Goal: Task Accomplishment & Management: Use online tool/utility

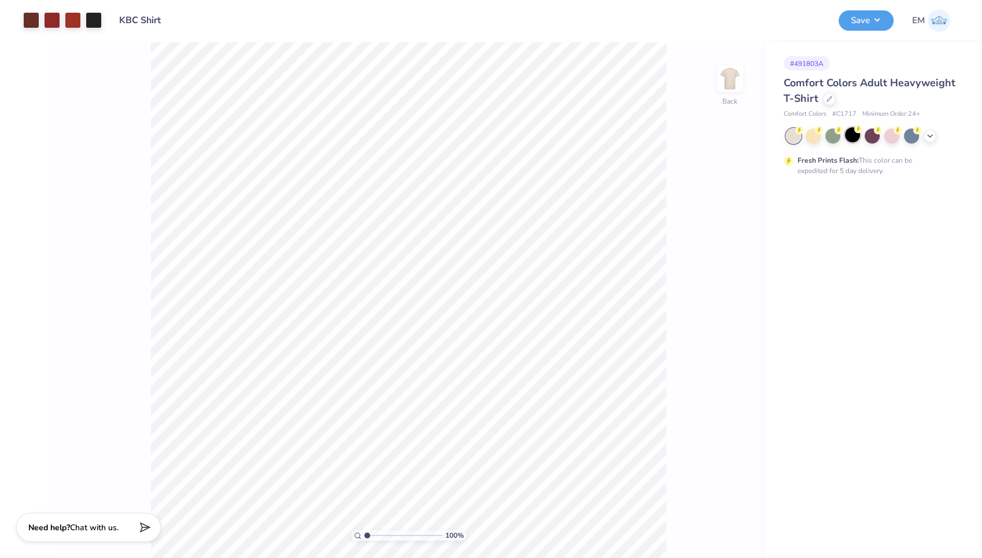
click at [851, 135] on div at bounding box center [852, 134] width 15 height 15
click at [929, 134] on icon at bounding box center [930, 134] width 9 height 9
click at [931, 136] on icon at bounding box center [930, 134] width 9 height 9
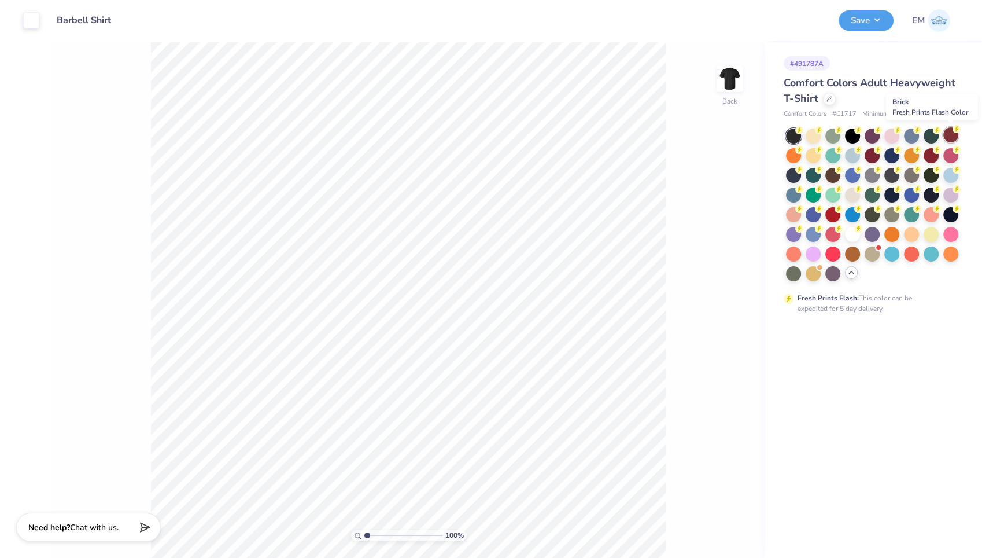
click at [804, 128] on circle at bounding box center [800, 130] width 8 height 8
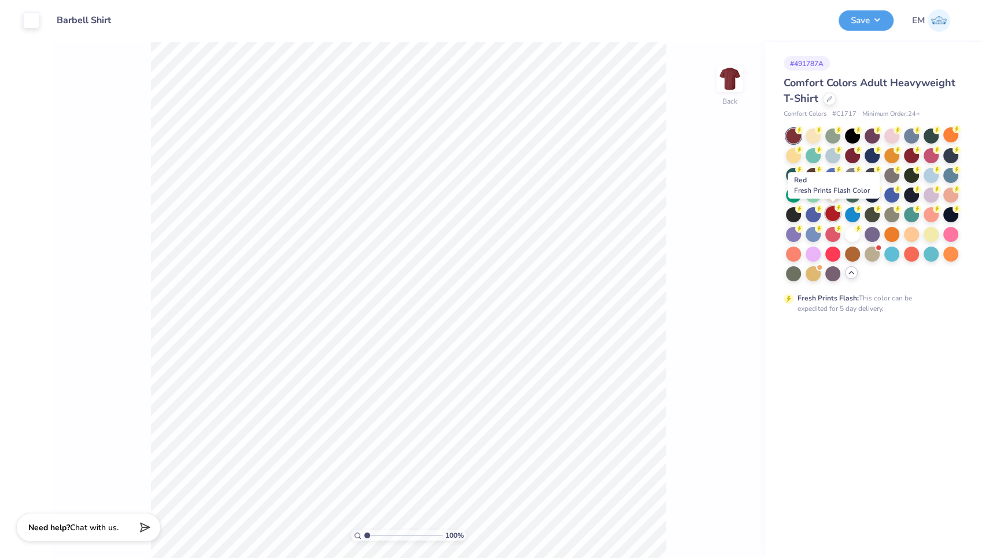
click at [831, 216] on div at bounding box center [833, 213] width 15 height 15
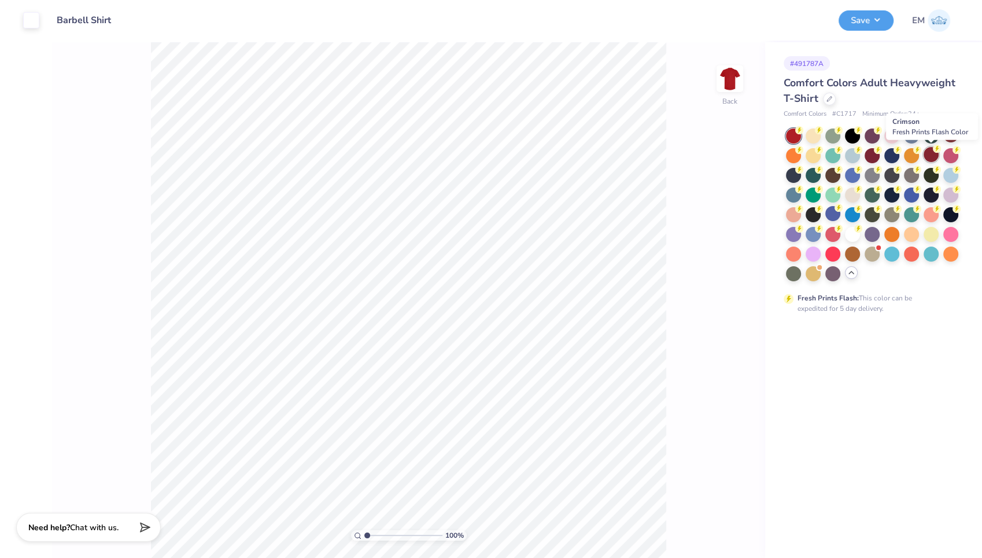
click at [932, 153] on div at bounding box center [931, 154] width 15 height 15
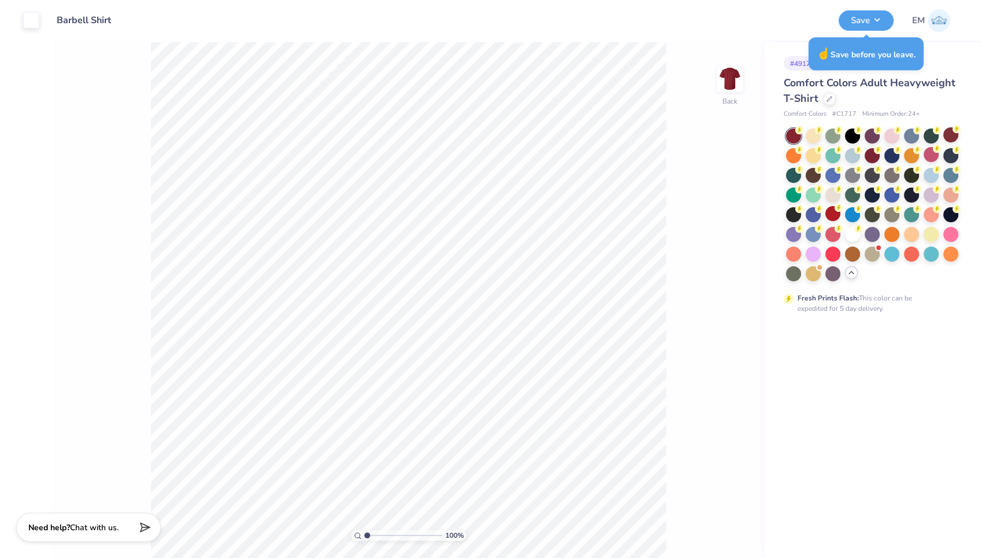
type input "1"
click at [836, 209] on icon at bounding box center [839, 208] width 8 height 8
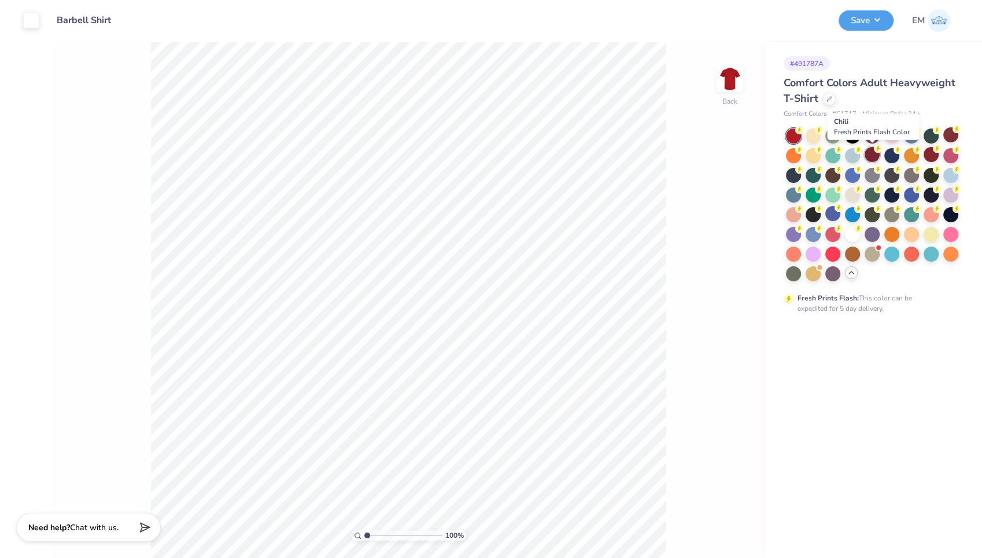
click at [874, 154] on div at bounding box center [872, 154] width 15 height 15
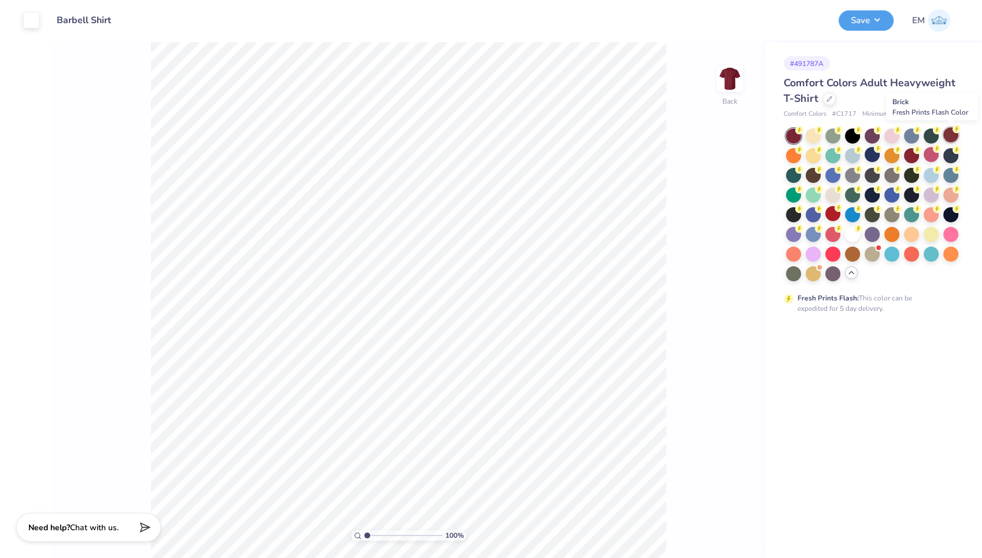
click at [953, 139] on div at bounding box center [951, 134] width 15 height 15
click at [913, 153] on div at bounding box center [911, 154] width 15 height 15
click at [873, 16] on button "Save" at bounding box center [866, 19] width 55 height 20
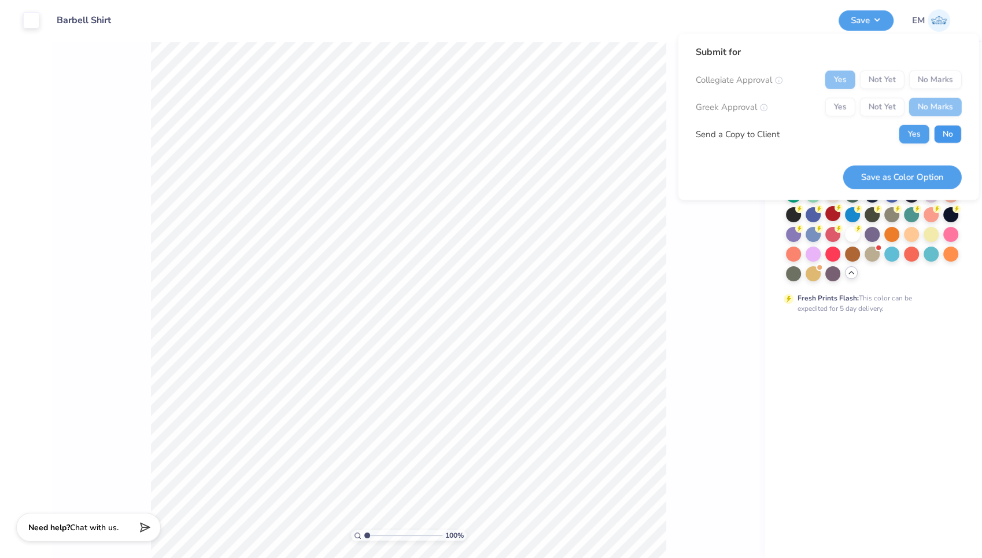
click at [939, 128] on button "No" at bounding box center [948, 134] width 28 height 19
click at [903, 173] on button "Save as Color Option" at bounding box center [903, 177] width 119 height 24
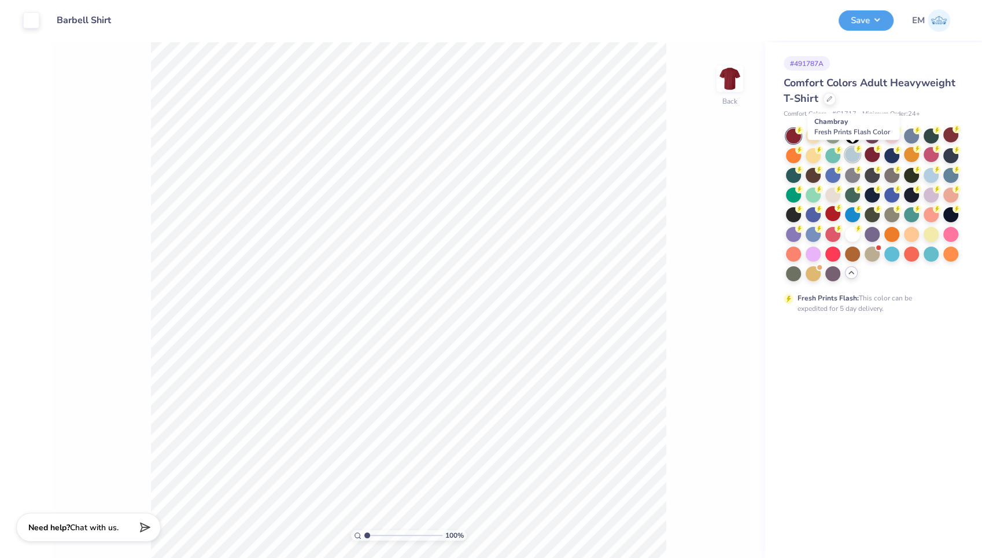
click at [856, 156] on div at bounding box center [852, 154] width 15 height 15
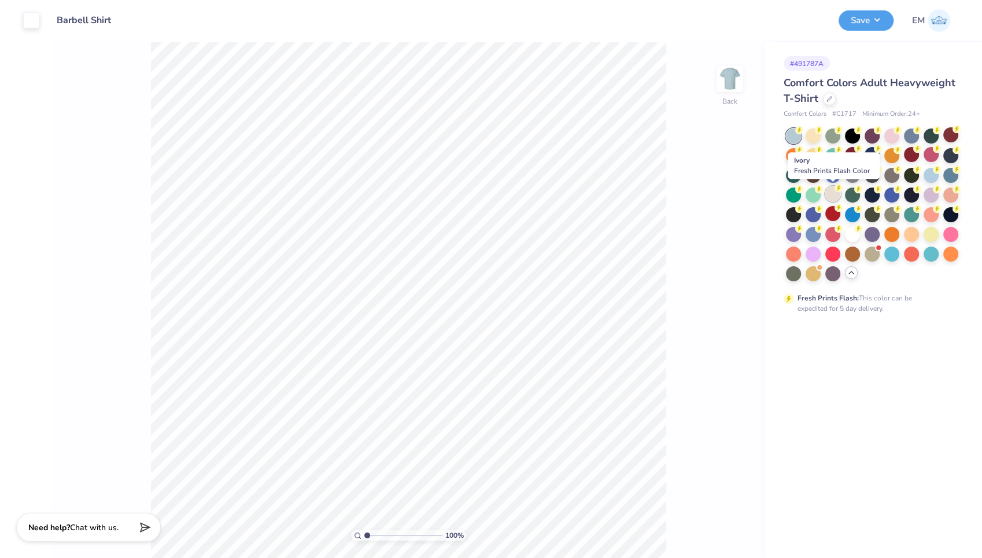
click at [834, 192] on div at bounding box center [833, 193] width 15 height 15
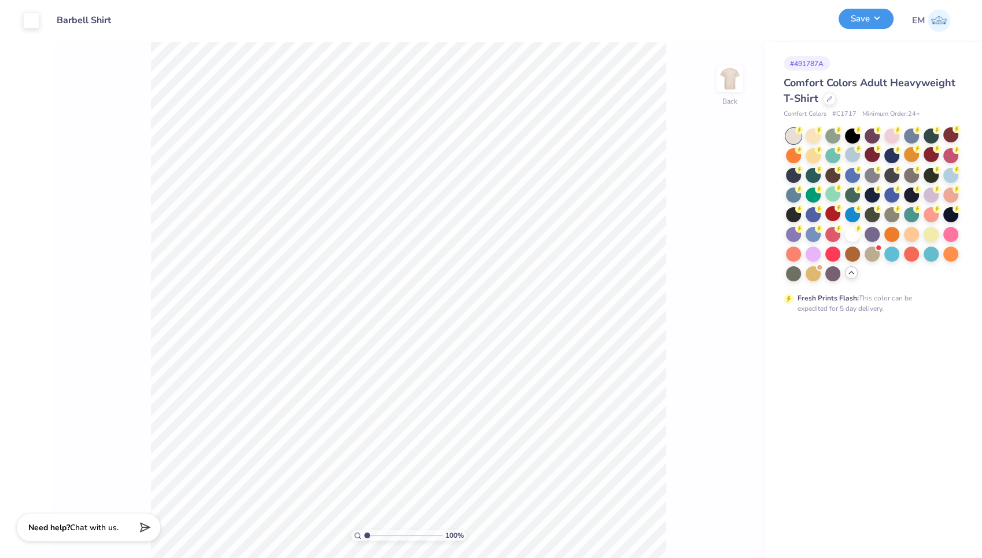
click at [881, 17] on button "Save" at bounding box center [866, 19] width 55 height 20
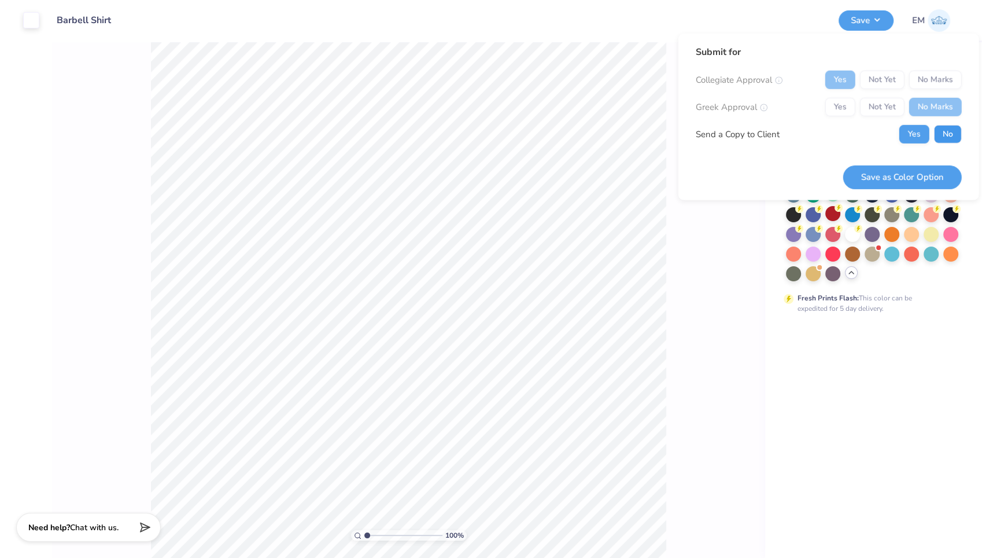
click at [949, 134] on button "No" at bounding box center [948, 134] width 28 height 19
click at [897, 176] on button "Save as Color Option" at bounding box center [903, 177] width 119 height 24
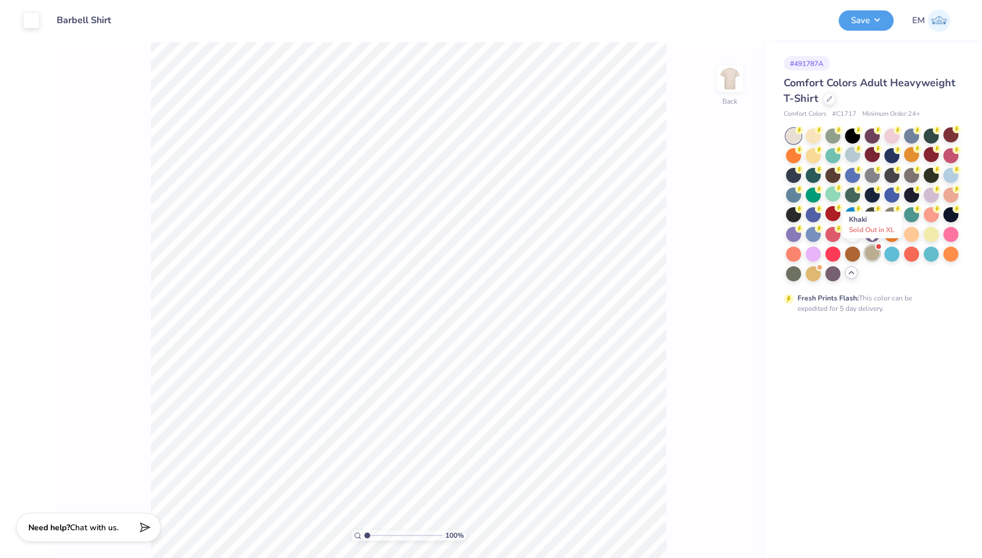
click at [871, 249] on div at bounding box center [872, 252] width 15 height 15
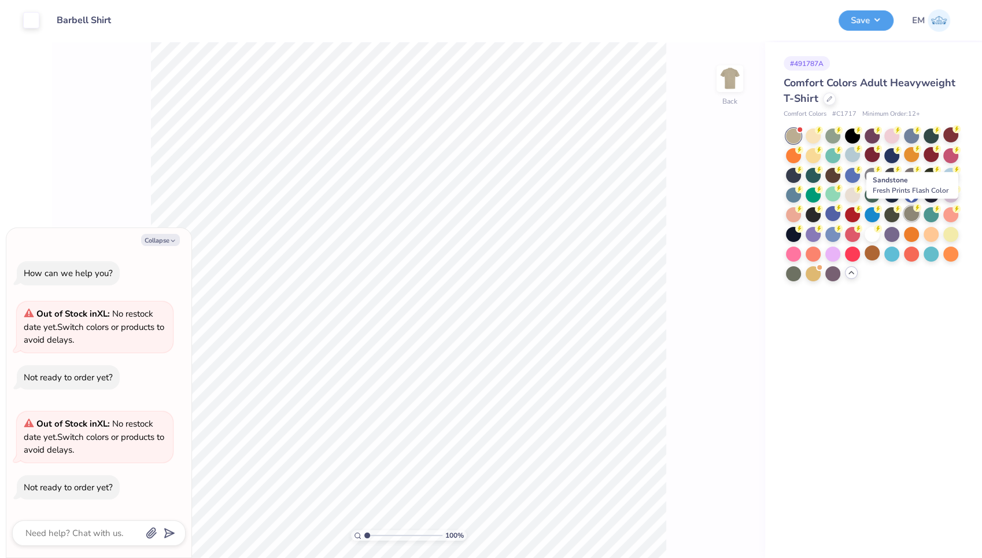
click at [910, 215] on div at bounding box center [911, 213] width 15 height 15
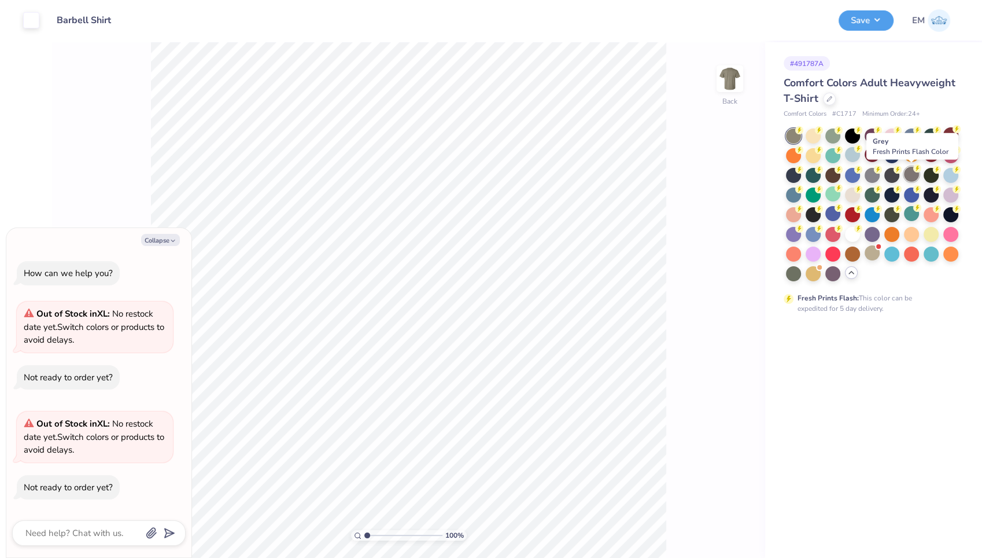
click at [914, 173] on div at bounding box center [911, 174] width 15 height 15
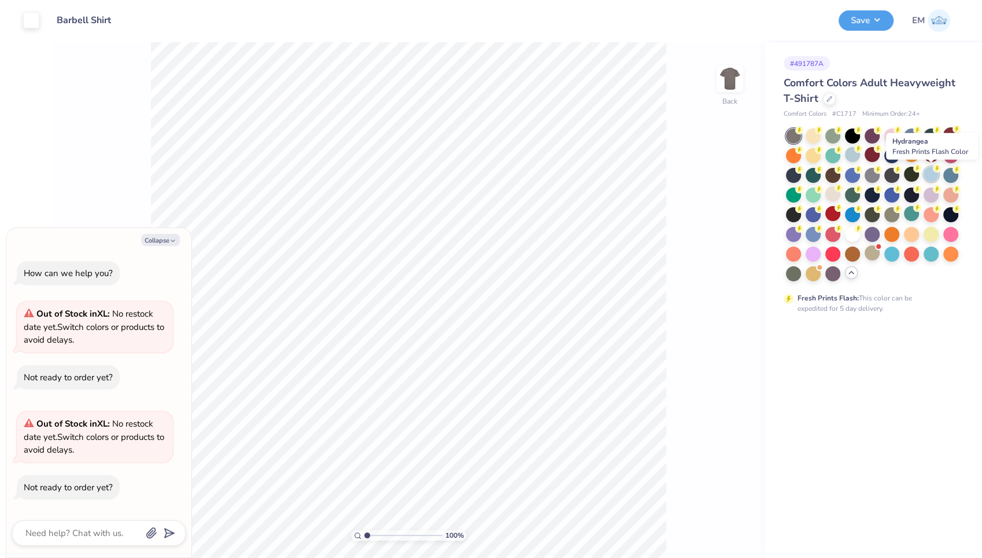
click at [936, 176] on div at bounding box center [931, 174] width 15 height 15
type textarea "x"
